Goal: Navigation & Orientation: Go to known website

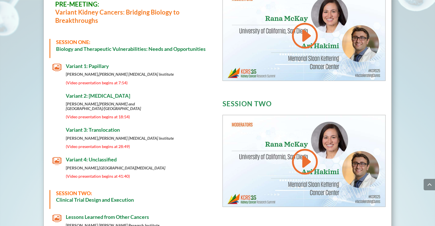
scroll to position [271, 0]
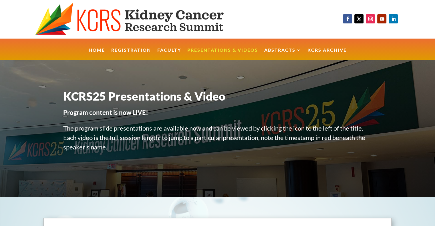
click at [76, 22] on img at bounding box center [141, 19] width 212 height 33
